Goal: Task Accomplishment & Management: Use online tool/utility

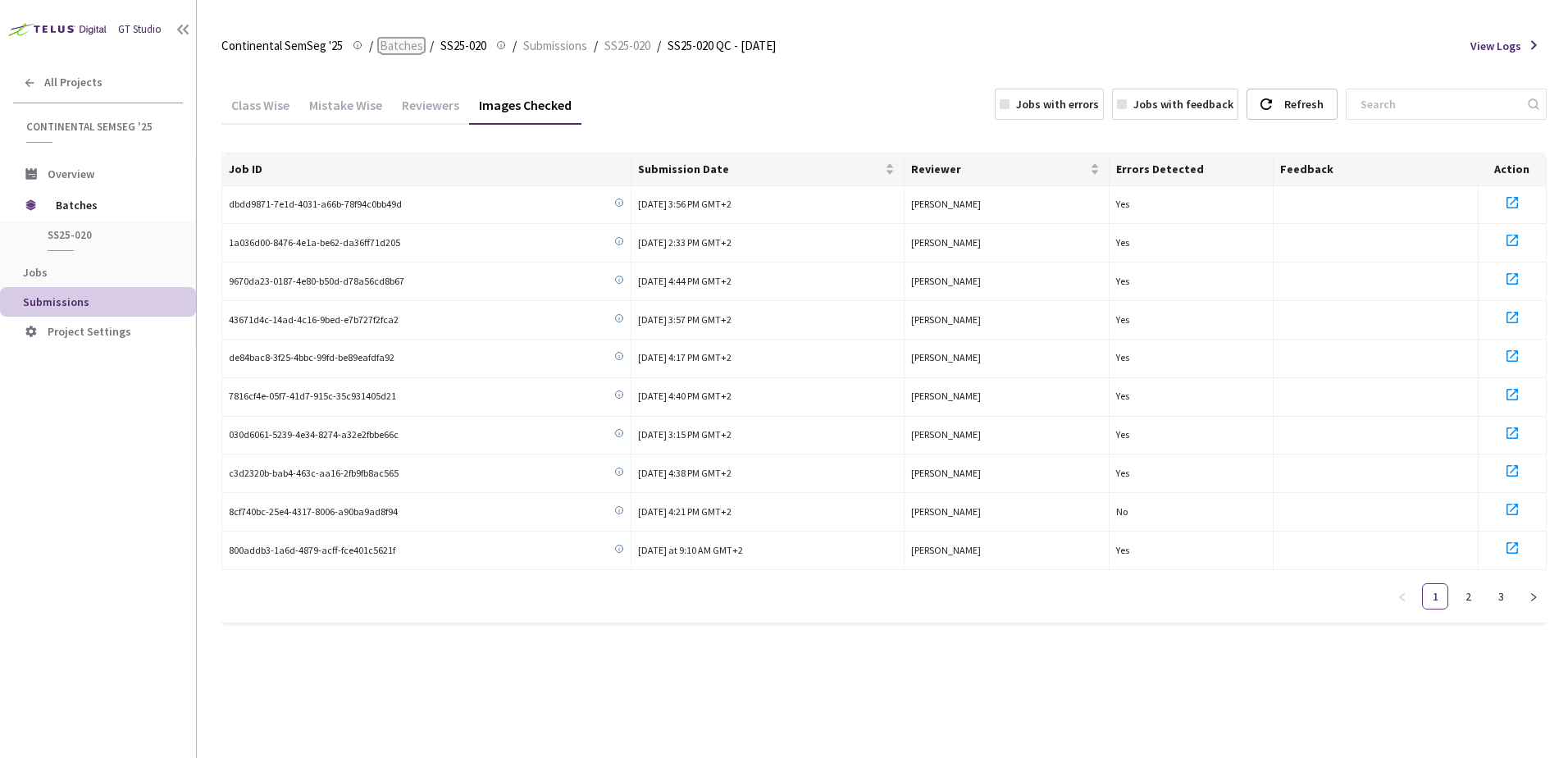
click at [401, 46] on span "Batches" at bounding box center [402, 45] width 43 height 20
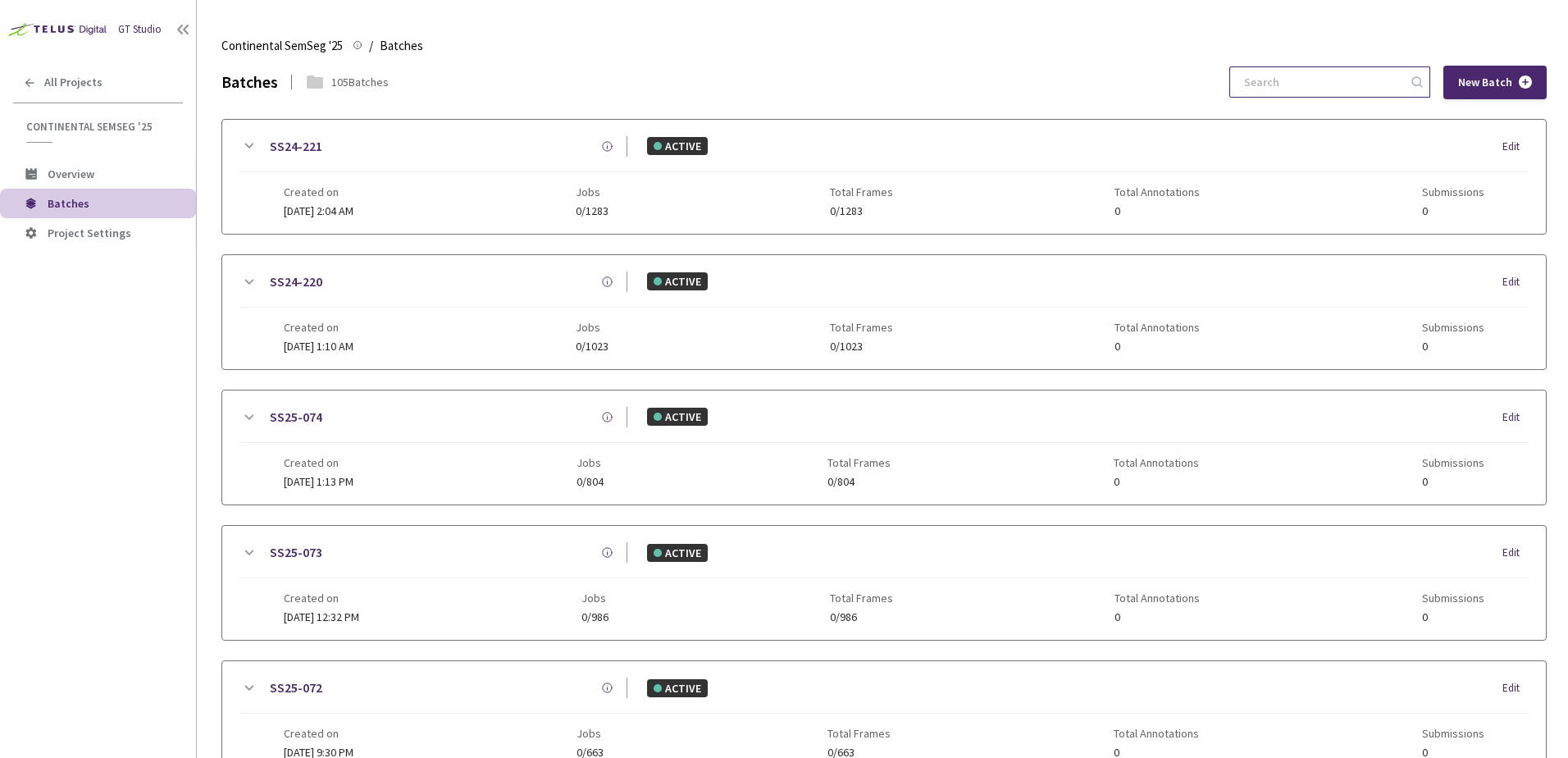
click at [1304, 75] on input at bounding box center [1321, 81] width 174 height 29
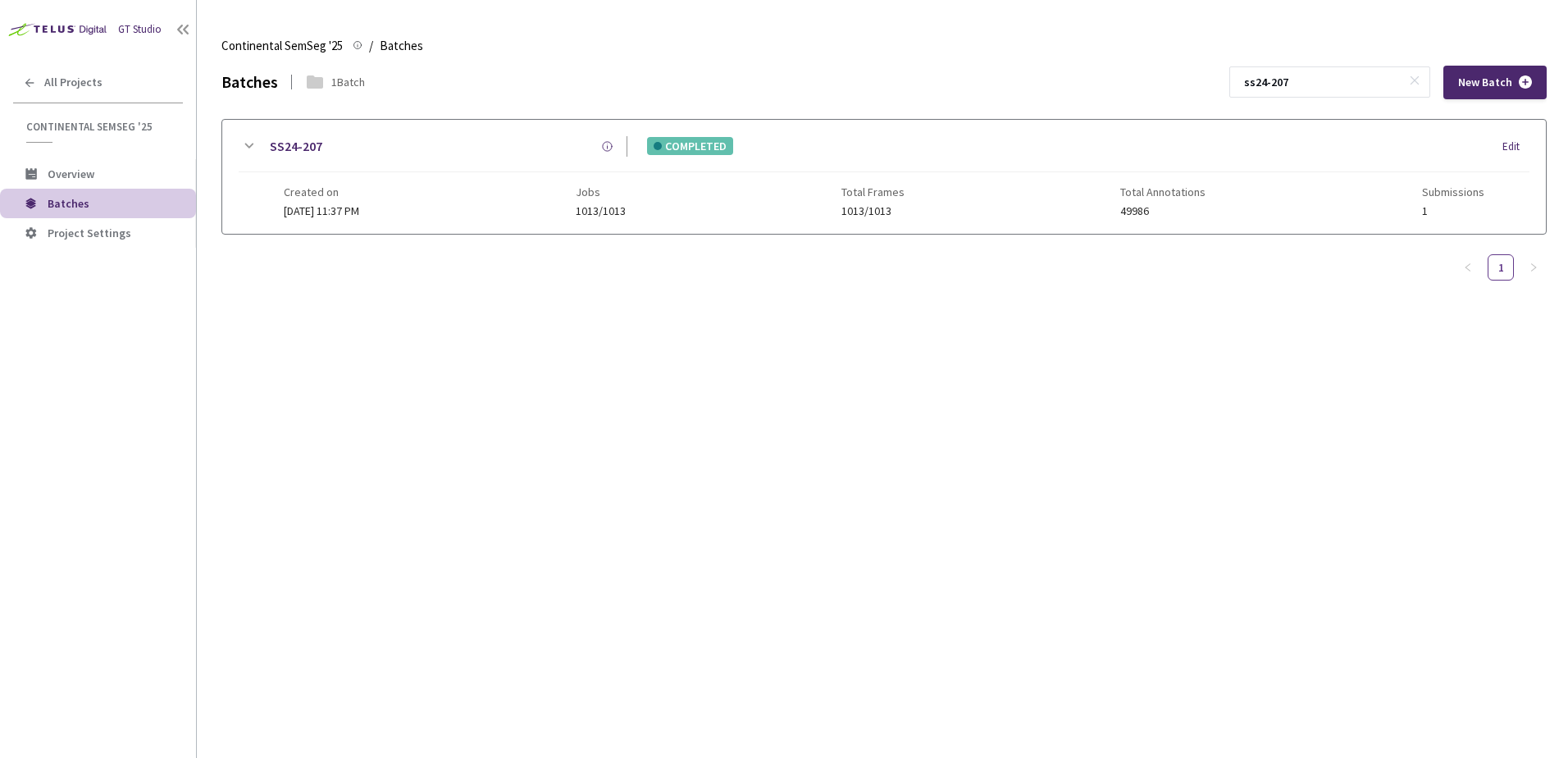
type input "ss24-207"
click at [242, 149] on icon at bounding box center [248, 145] width 20 height 20
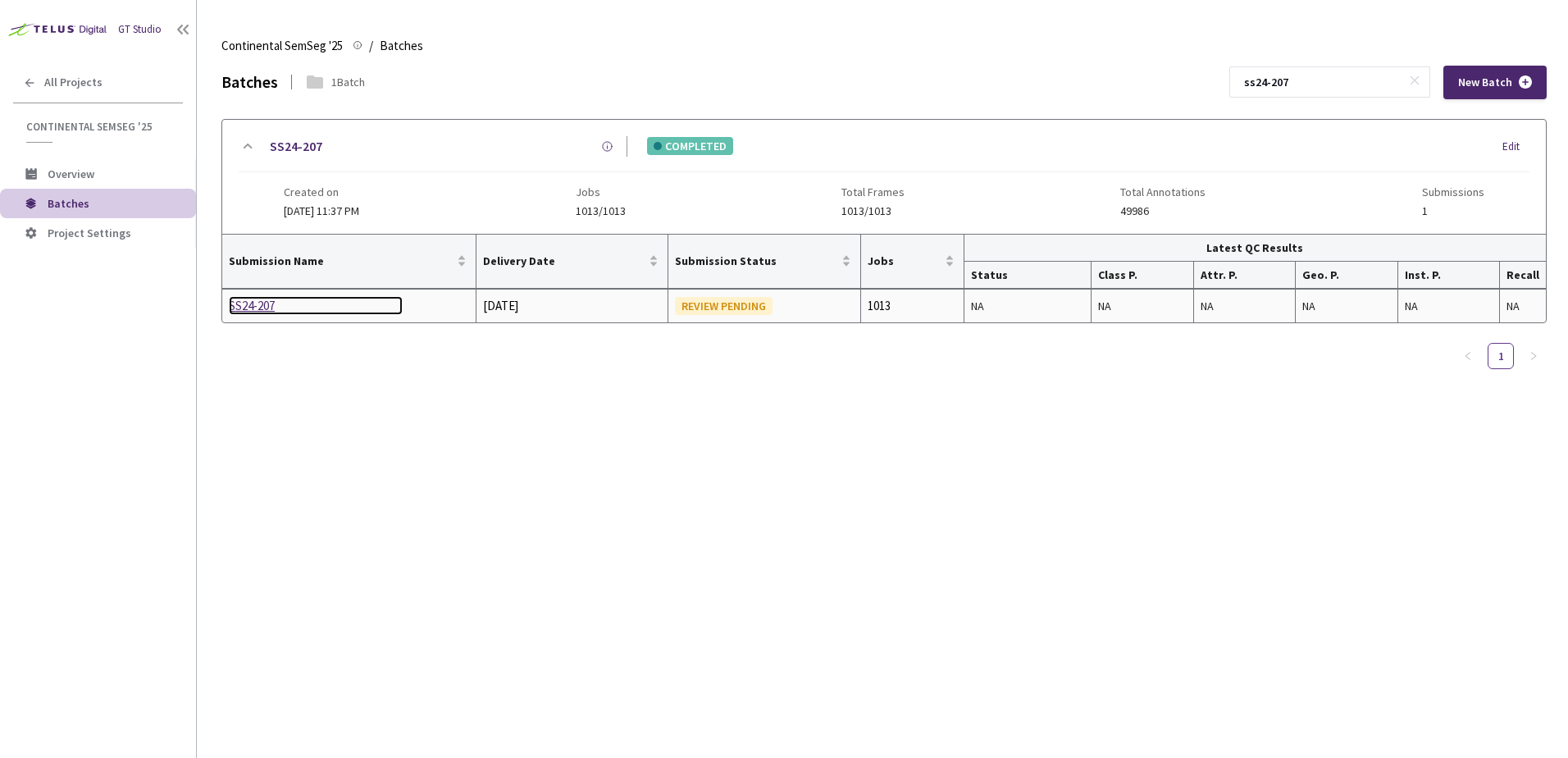
click at [258, 297] on div "SS24-207" at bounding box center [316, 305] width 173 height 20
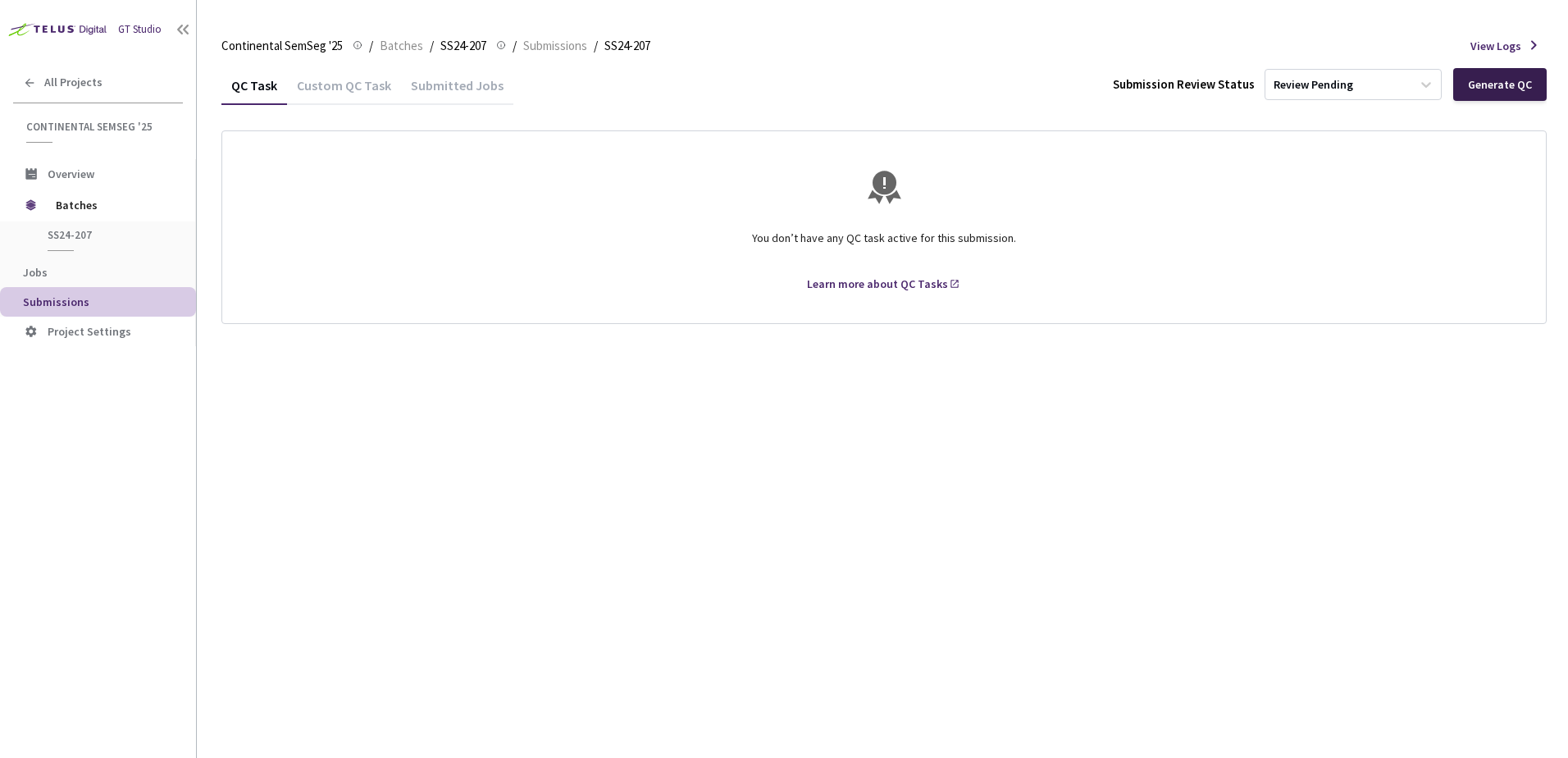
click at [1492, 87] on div "Generate QC" at bounding box center [1500, 85] width 64 height 13
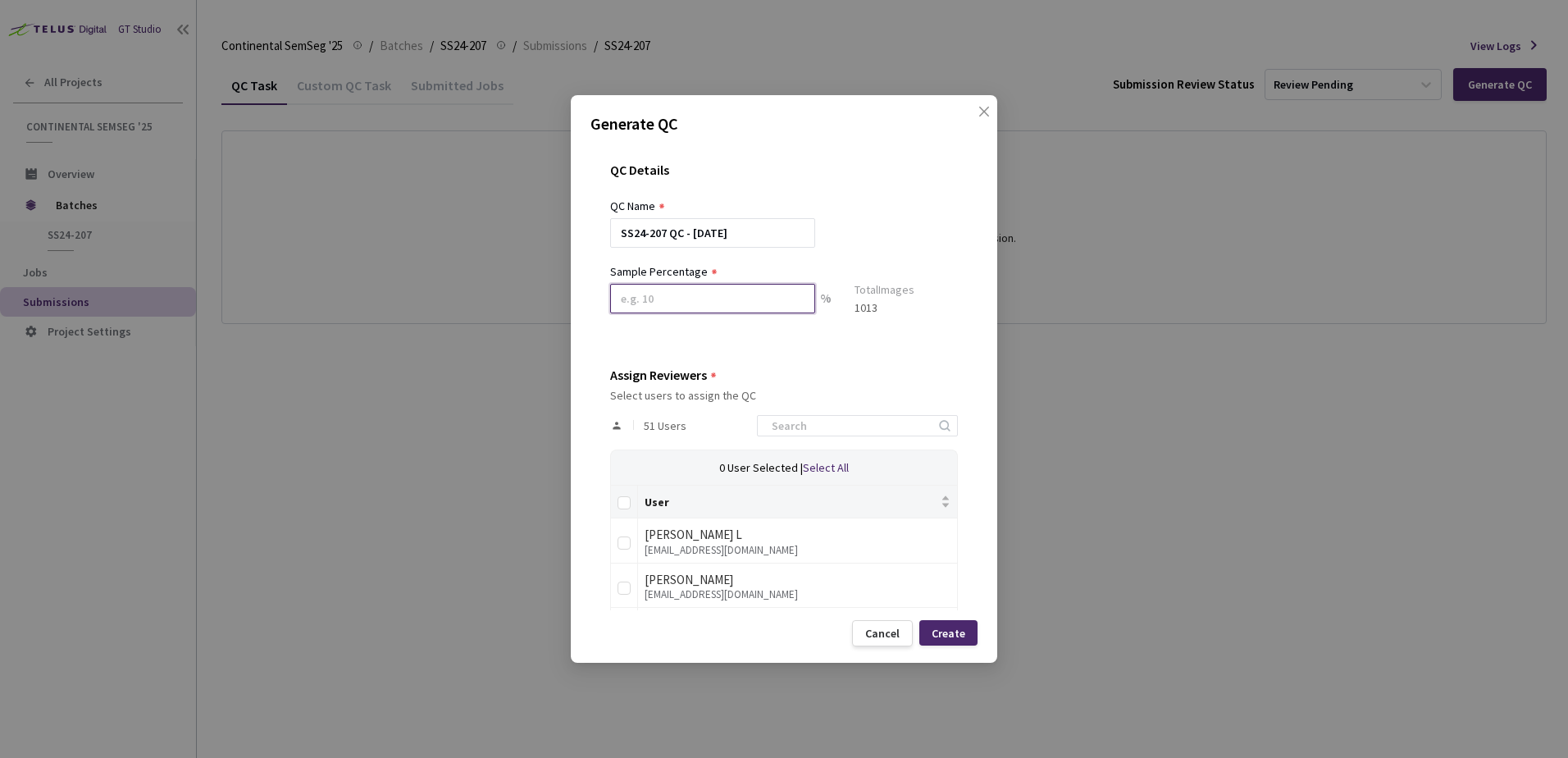
click at [668, 296] on input at bounding box center [712, 298] width 205 height 29
type input "10"
click at [822, 438] on input at bounding box center [849, 432] width 174 height 20
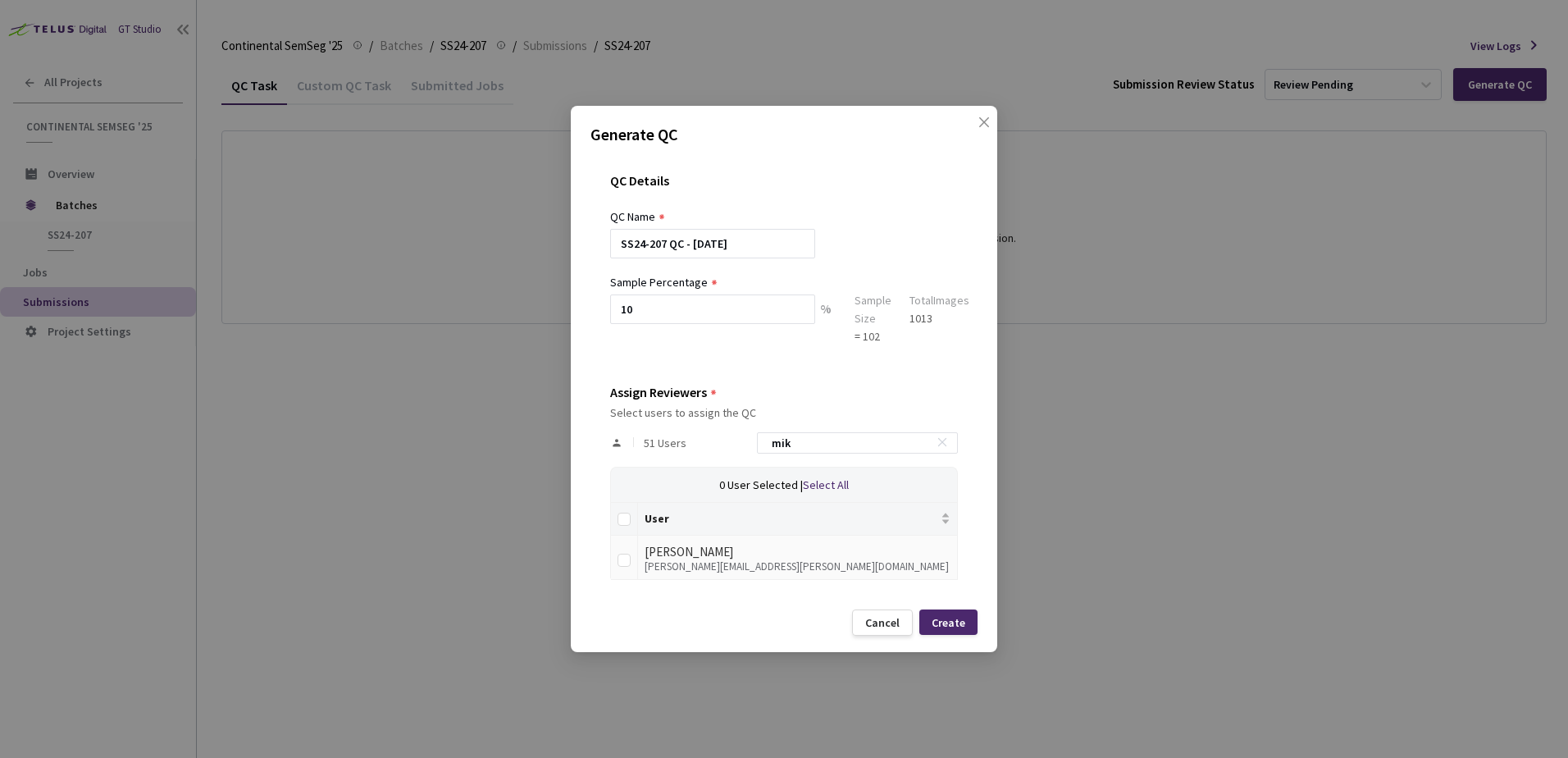
type input "mik"
click at [638, 559] on td "[PERSON_NAME] [PERSON_NAME][EMAIL_ADDRESS][PERSON_NAME][DOMAIN_NAME]" at bounding box center [798, 558] width 320 height 45
click at [622, 564] on input "checkbox" at bounding box center [624, 560] width 13 height 13
checkbox input "true"
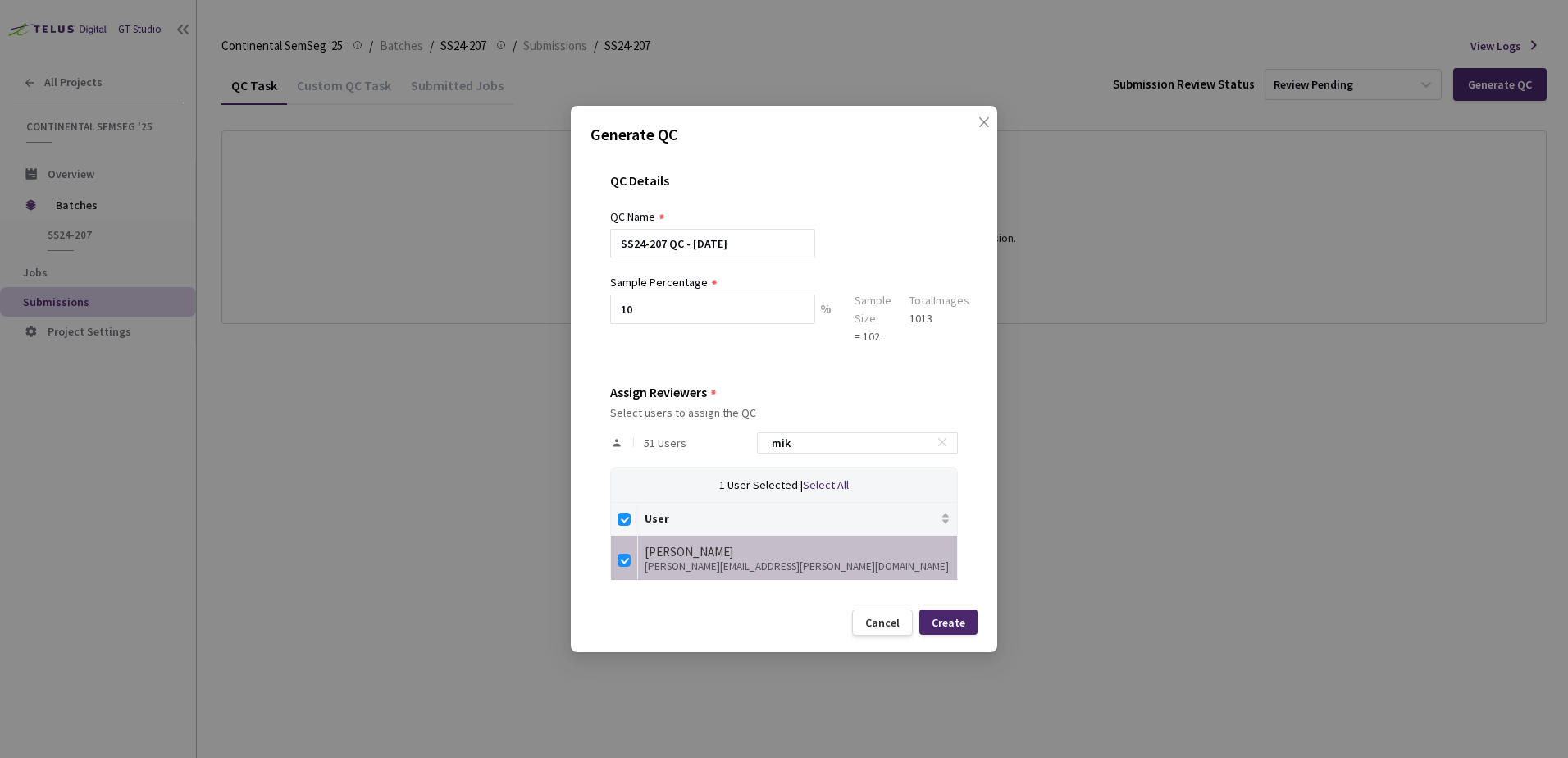
drag, startPoint x: 817, startPoint y: 435, endPoint x: 633, endPoint y: 456, distance: 185.2
click at [633, 456] on div "51 Users mik" at bounding box center [784, 442] width 348 height 47
type input "n"
checkbox input "false"
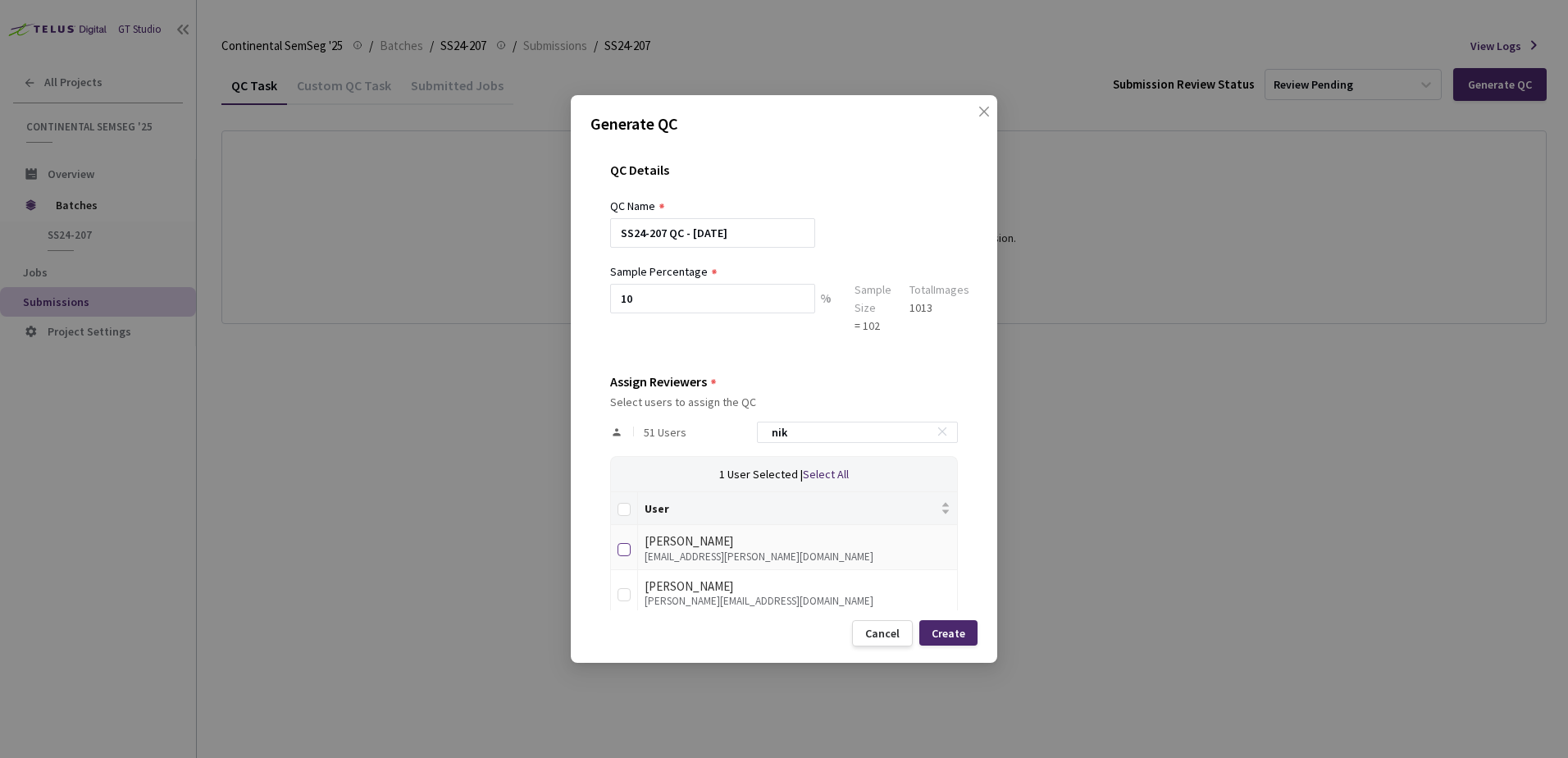
type input "nik"
click at [622, 557] on label at bounding box center [624, 547] width 13 height 23
click at [622, 556] on input "checkbox" at bounding box center [624, 550] width 13 height 13
checkbox input "true"
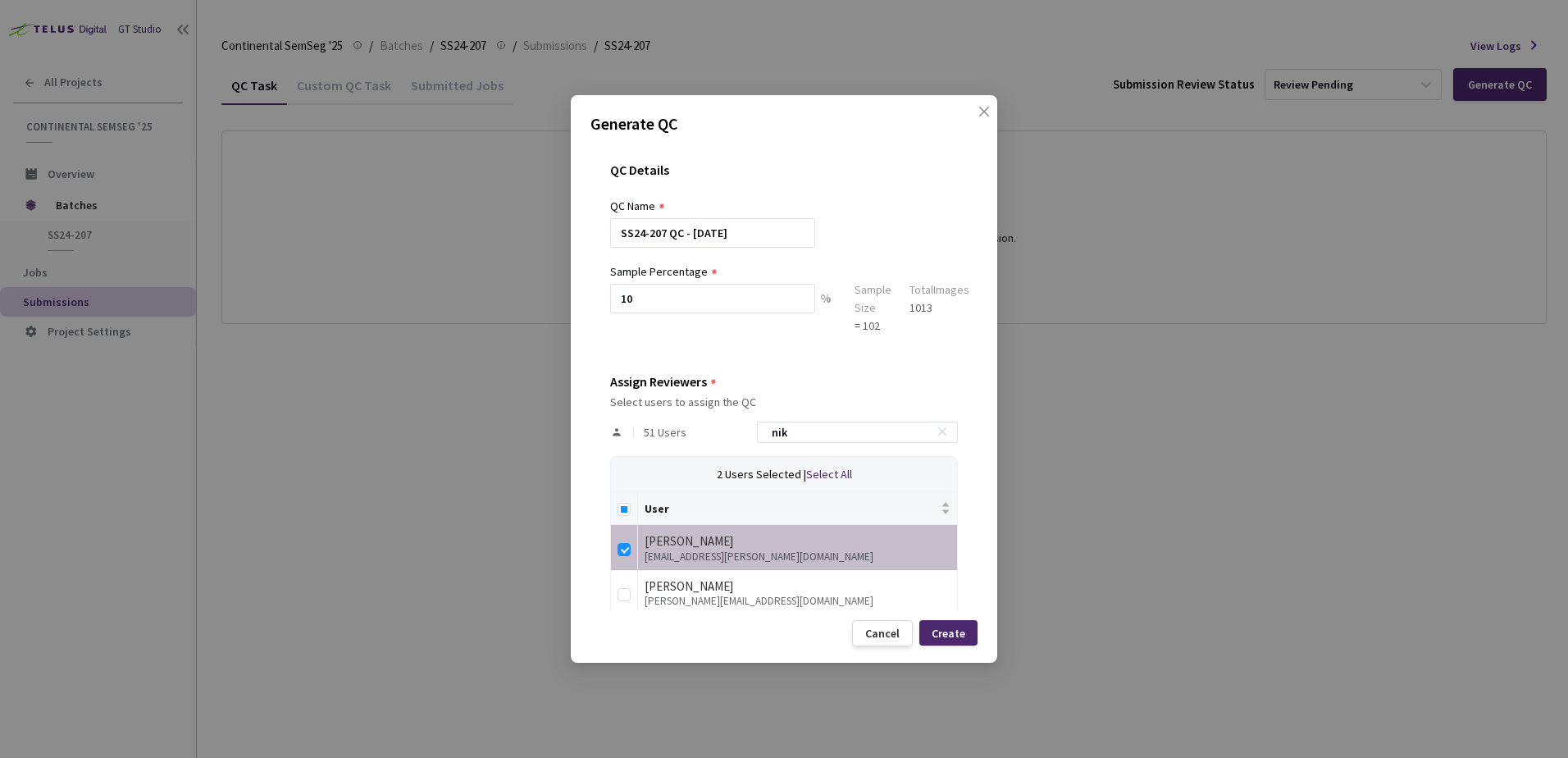
drag, startPoint x: 768, startPoint y: 436, endPoint x: 683, endPoint y: 451, distance: 86.3
click at [685, 450] on div "51 Users nik" at bounding box center [784, 432] width 348 height 47
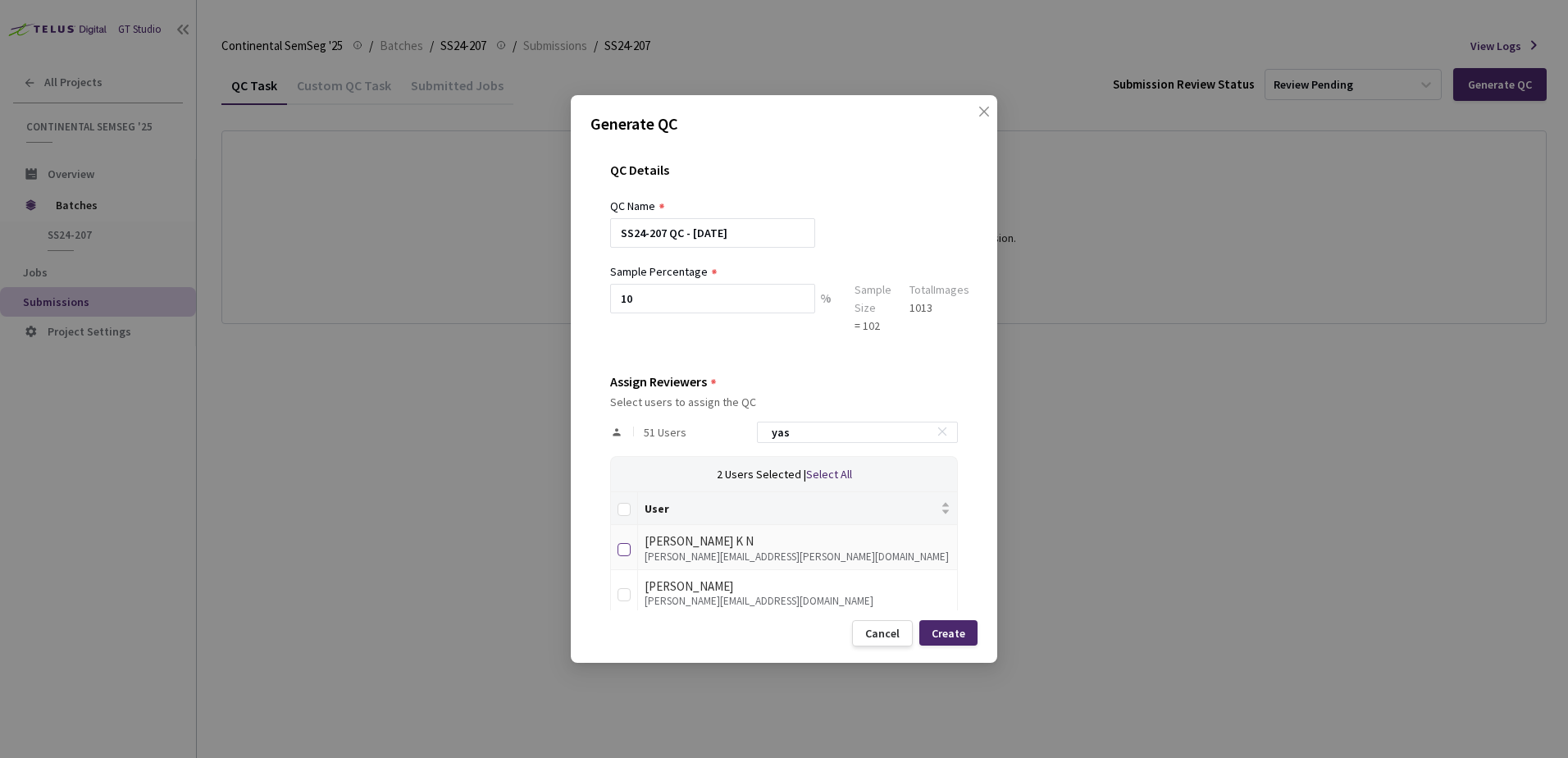
type input "yas"
click at [626, 546] on input "checkbox" at bounding box center [624, 550] width 13 height 13
checkbox input "true"
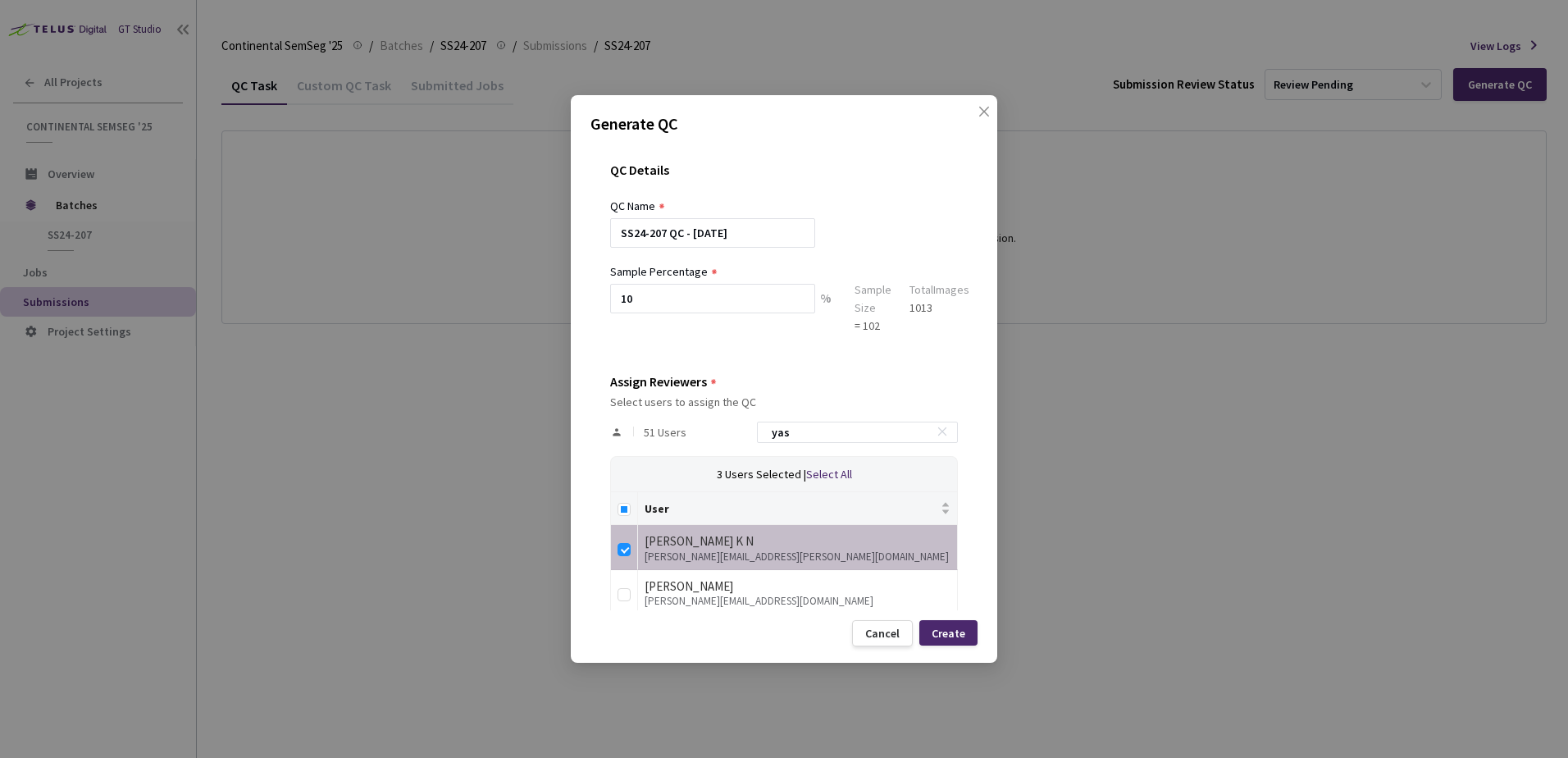
drag, startPoint x: 834, startPoint y: 437, endPoint x: 734, endPoint y: 437, distance: 100.0
click at [735, 437] on div "51 Users yas" at bounding box center [784, 432] width 348 height 47
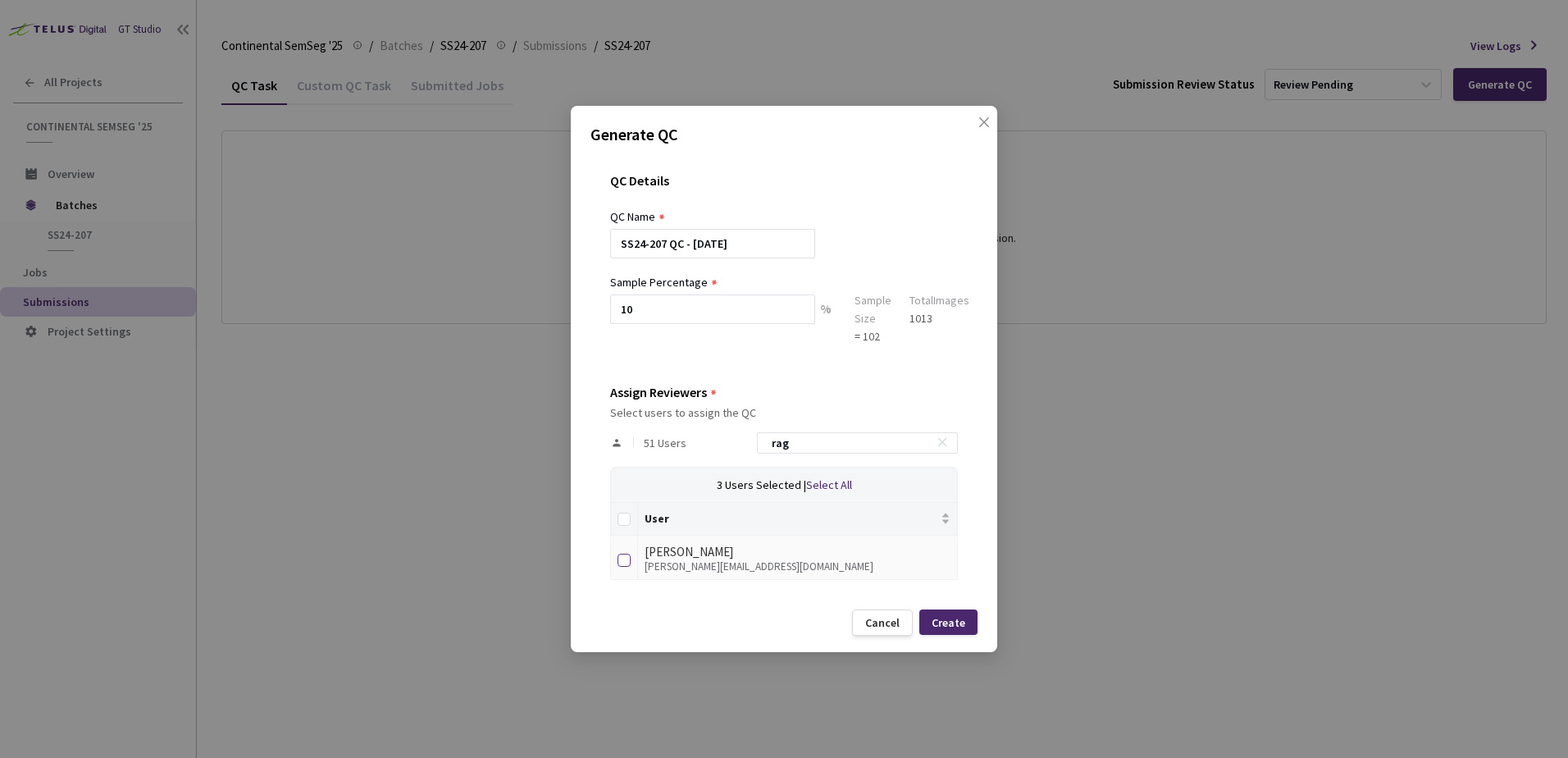
type input "rag"
click at [620, 560] on input "checkbox" at bounding box center [624, 560] width 13 height 13
checkbox input "true"
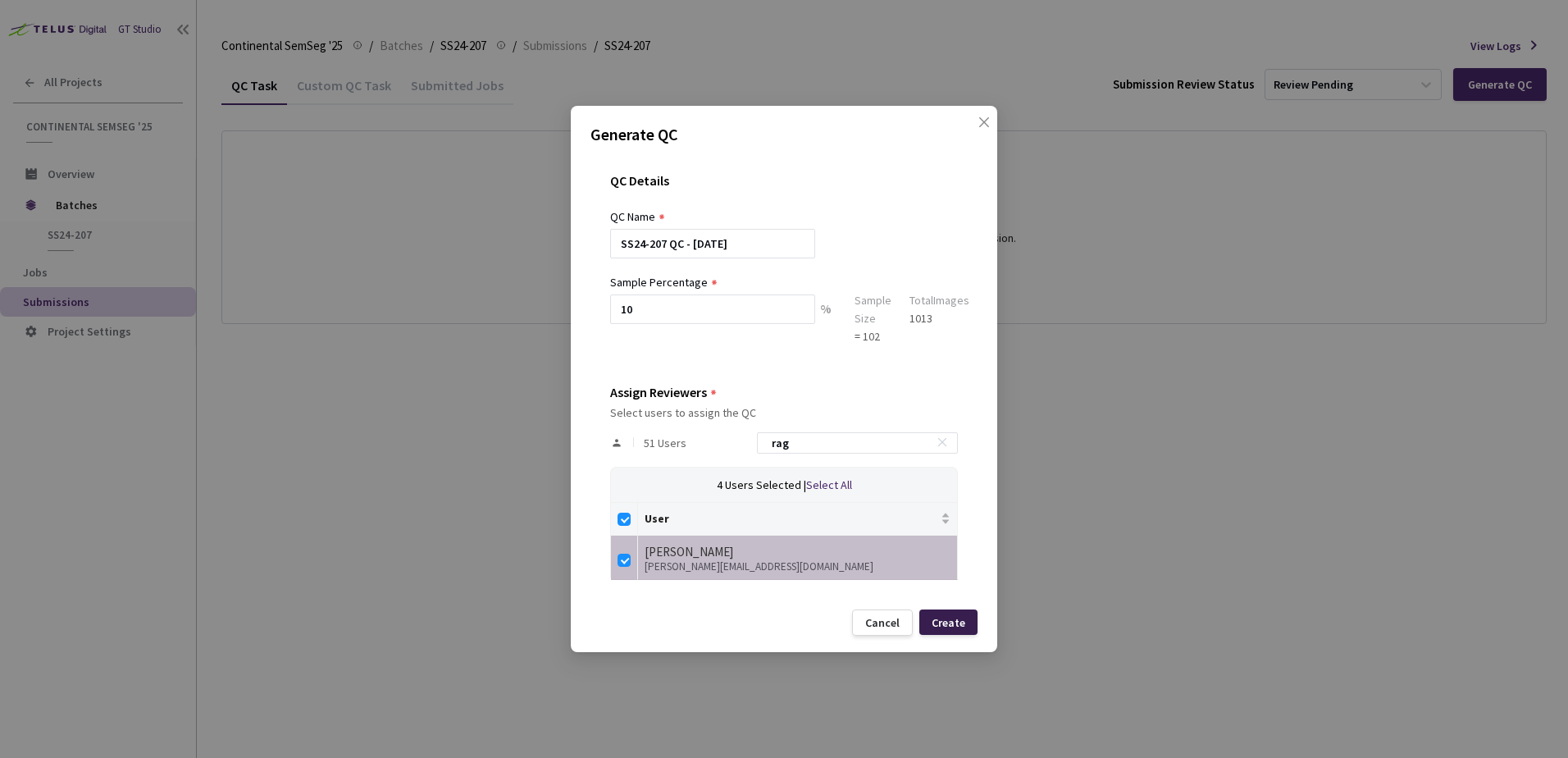
click at [941, 623] on div "Create" at bounding box center [949, 622] width 34 height 13
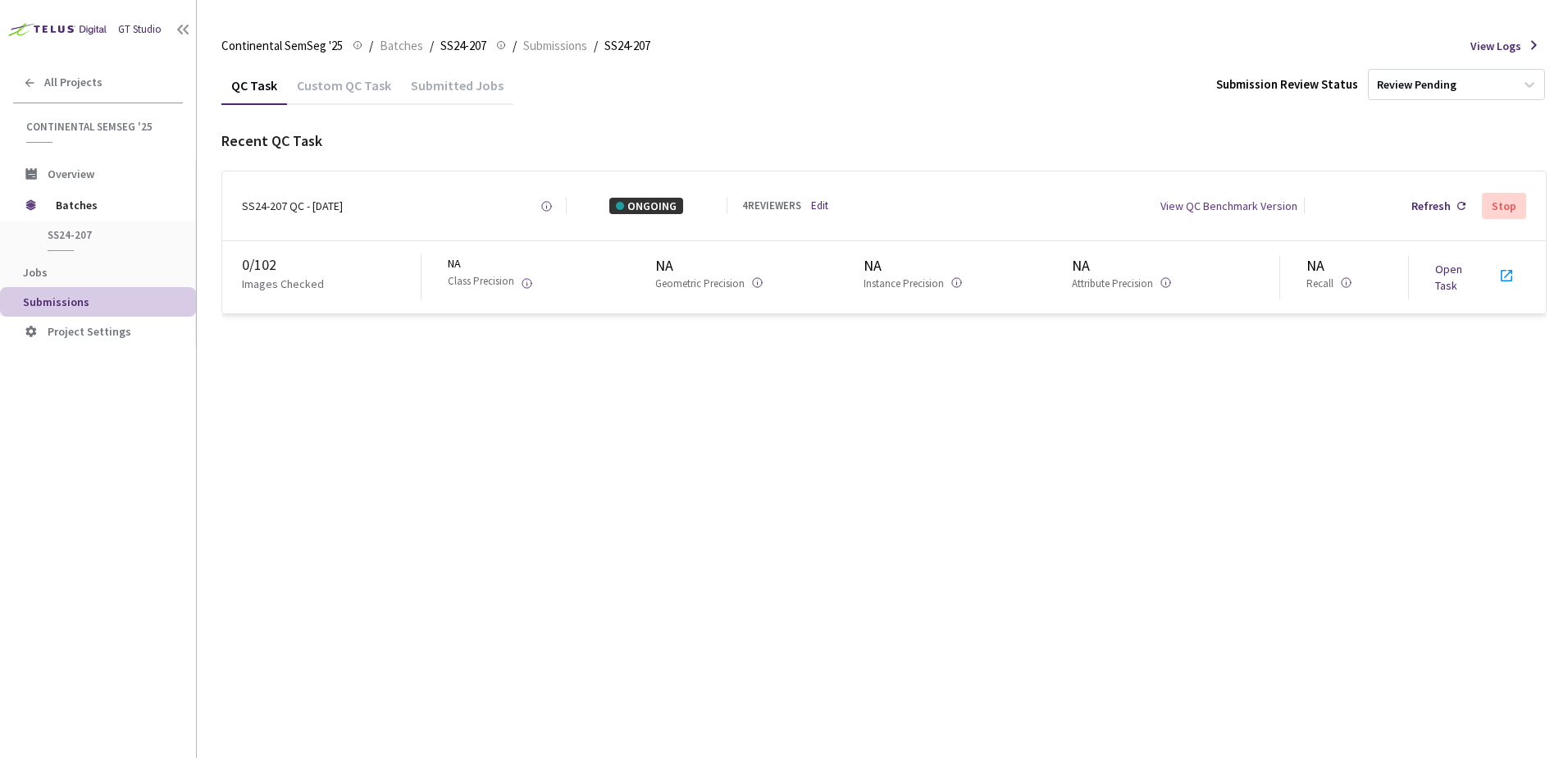
click at [1455, 282] on link "Open Task" at bounding box center [1448, 276] width 27 height 31
